Goal: Transaction & Acquisition: Purchase product/service

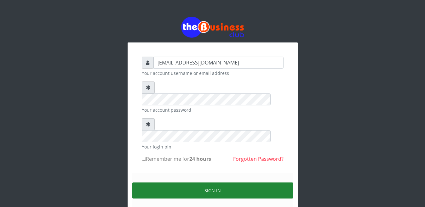
click at [195, 183] on button "Sign in" at bounding box center [212, 191] width 161 height 16
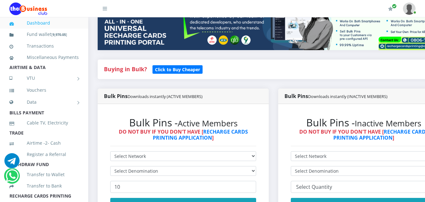
scroll to position [101, 0]
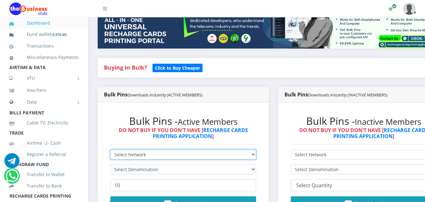
click at [228, 150] on select "Select Network MTN Globacom 9Mobile Airtel" at bounding box center [183, 155] width 146 height 10
select select "MTN"
click at [110, 150] on select "Select Network MTN Globacom 9Mobile Airtel" at bounding box center [183, 155] width 146 height 10
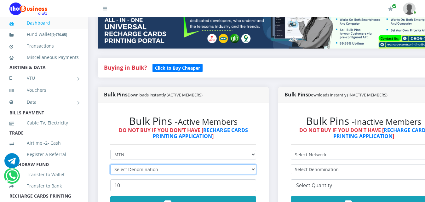
click at [222, 165] on select "Select Denomination" at bounding box center [183, 170] width 146 height 10
select select "193.98-200"
click at [110, 165] on select "Select Denomination MTN NGN100 - ₦96.99 MTN NGN200 - ₦193.98 MTN NGN400 - ₦387.…" at bounding box center [183, 170] width 146 height 10
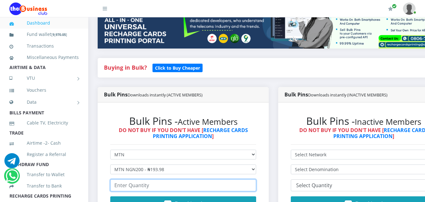
click at [154, 180] on input "number" at bounding box center [183, 185] width 146 height 12
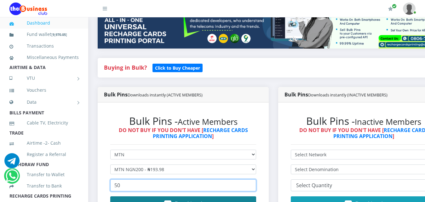
type input "50"
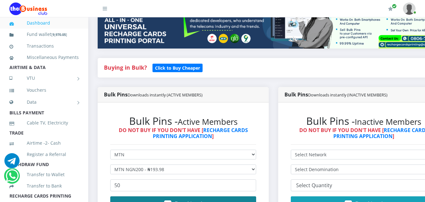
click at [161, 198] on button "Buy Now!" at bounding box center [183, 203] width 146 height 15
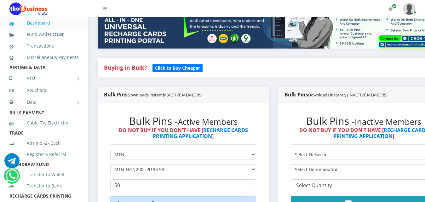
click at [279, 186] on div "Bulk Pins Downloads instantly (INACTIVE MEMBERS) Bulk Pins - Inactive Members D…" at bounding box center [364, 173] width 181 height 173
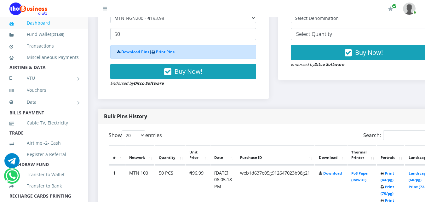
scroll to position [240, 0]
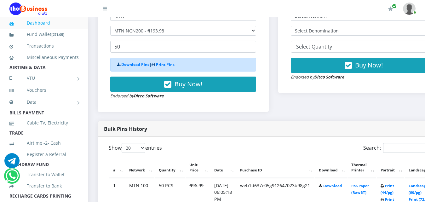
click at [183, 58] on div "Download Pins | Print Pins" at bounding box center [183, 65] width 146 height 14
click at [165, 62] on link "Print Pins" at bounding box center [165, 64] width 19 height 5
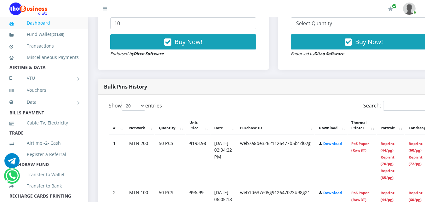
scroll to position [265, 0]
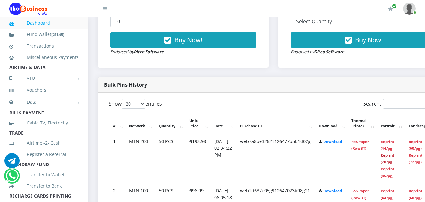
click at [395, 157] on link "Reprint (70/pg)" at bounding box center [388, 159] width 14 height 12
click at [288, 137] on td "web7a8be32621126477b5b1d02g" at bounding box center [275, 158] width 78 height 49
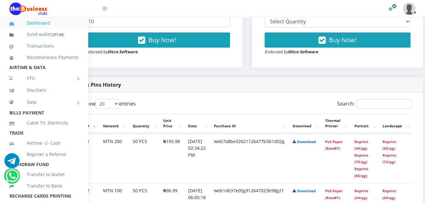
scroll to position [265, 38]
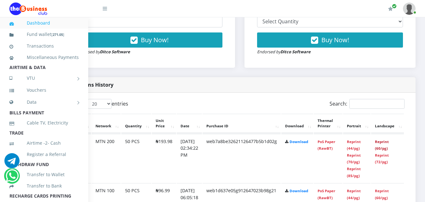
click at [387, 142] on link "Reprint (60/pg)" at bounding box center [382, 145] width 14 height 12
click at [385, 139] on link "Reprint (60/pg)" at bounding box center [382, 145] width 14 height 12
